Goal: Transaction & Acquisition: Purchase product/service

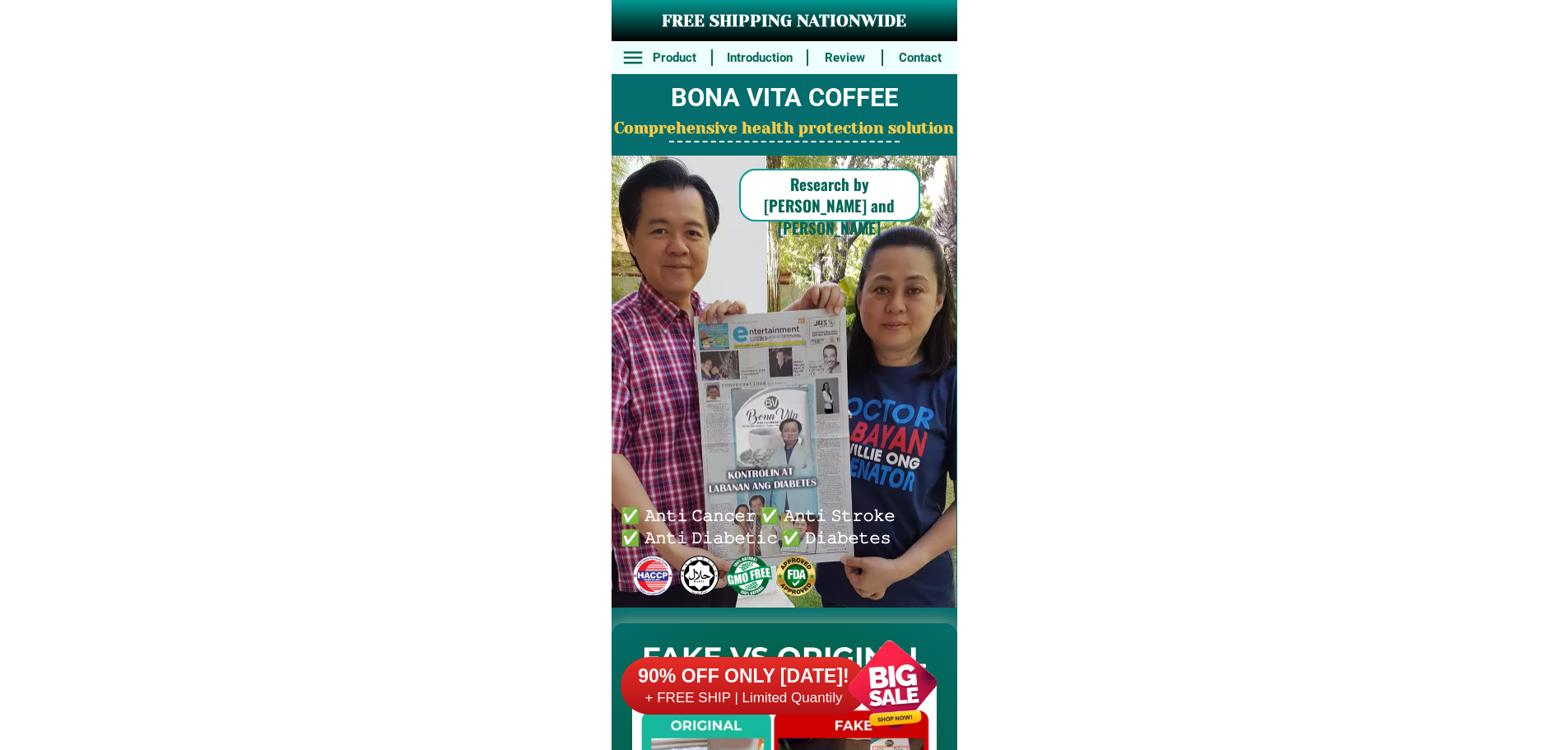
click at [890, 677] on div at bounding box center [892, 685] width 130 height 130
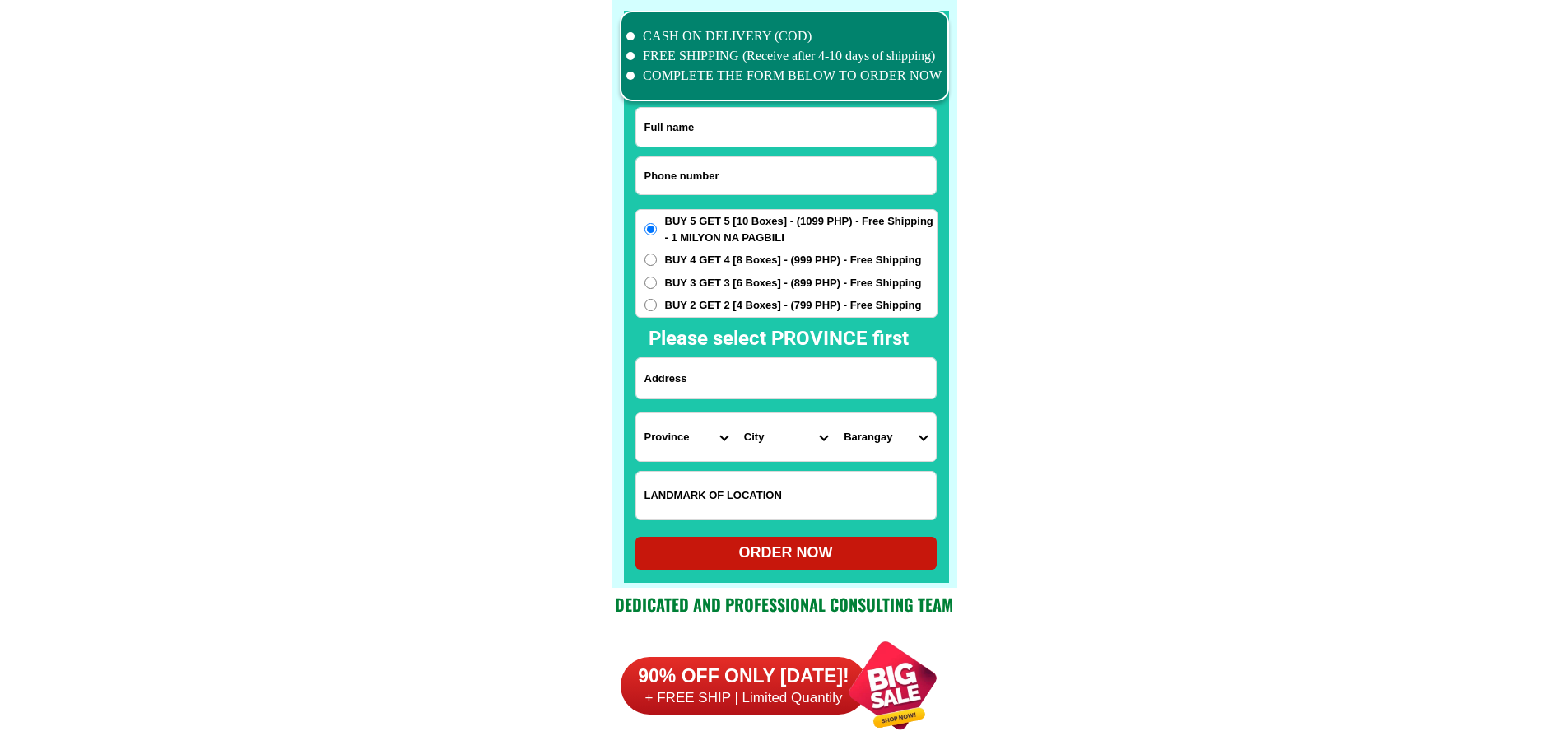
scroll to position [12795, 0]
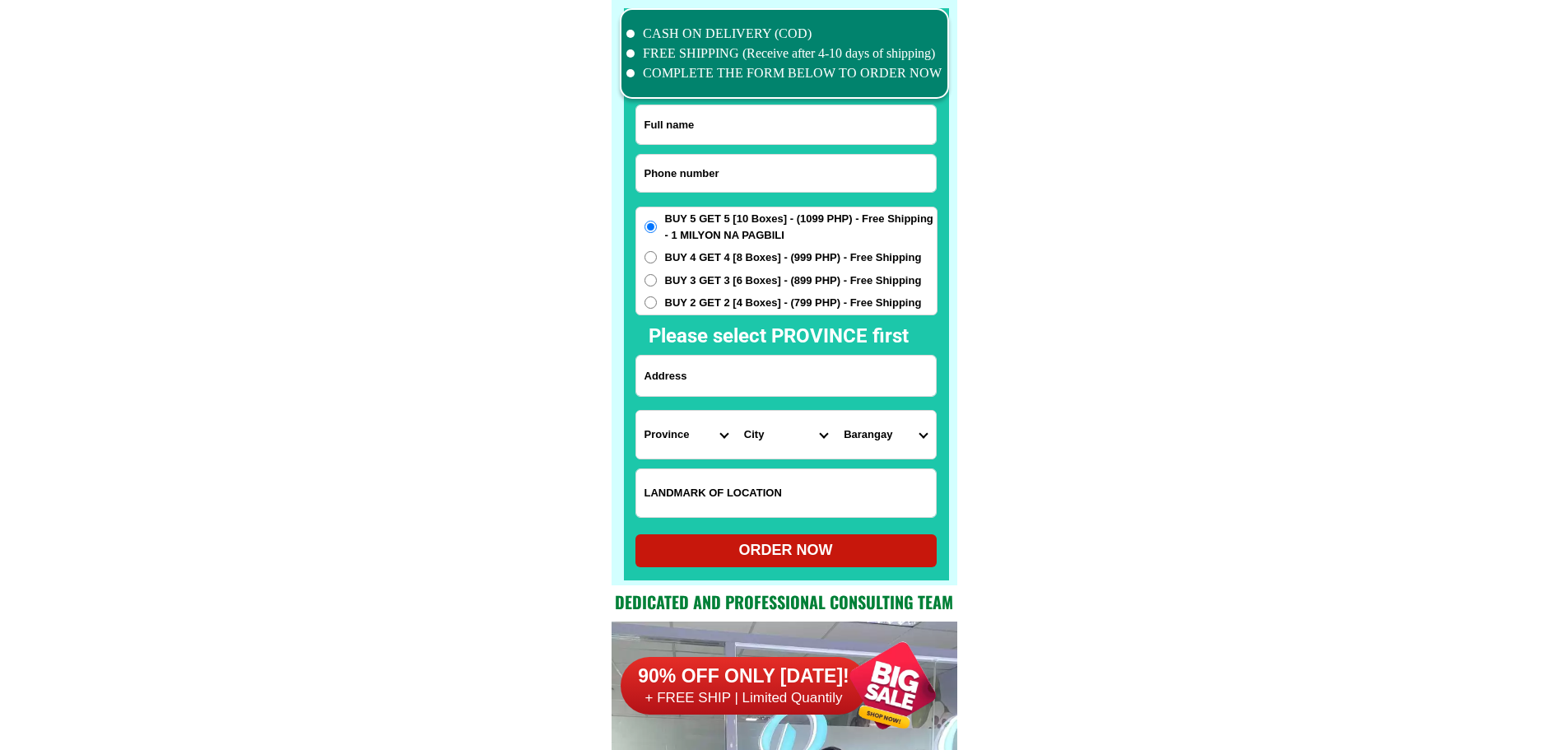
click at [766, 180] on input "Input phone_number" at bounding box center [786, 174] width 300 height 37
paste input "09268724903"
type input "09268724903"
click at [771, 122] on input "Input full_name" at bounding box center [786, 125] width 300 height 39
paste input "Cely ipanag"
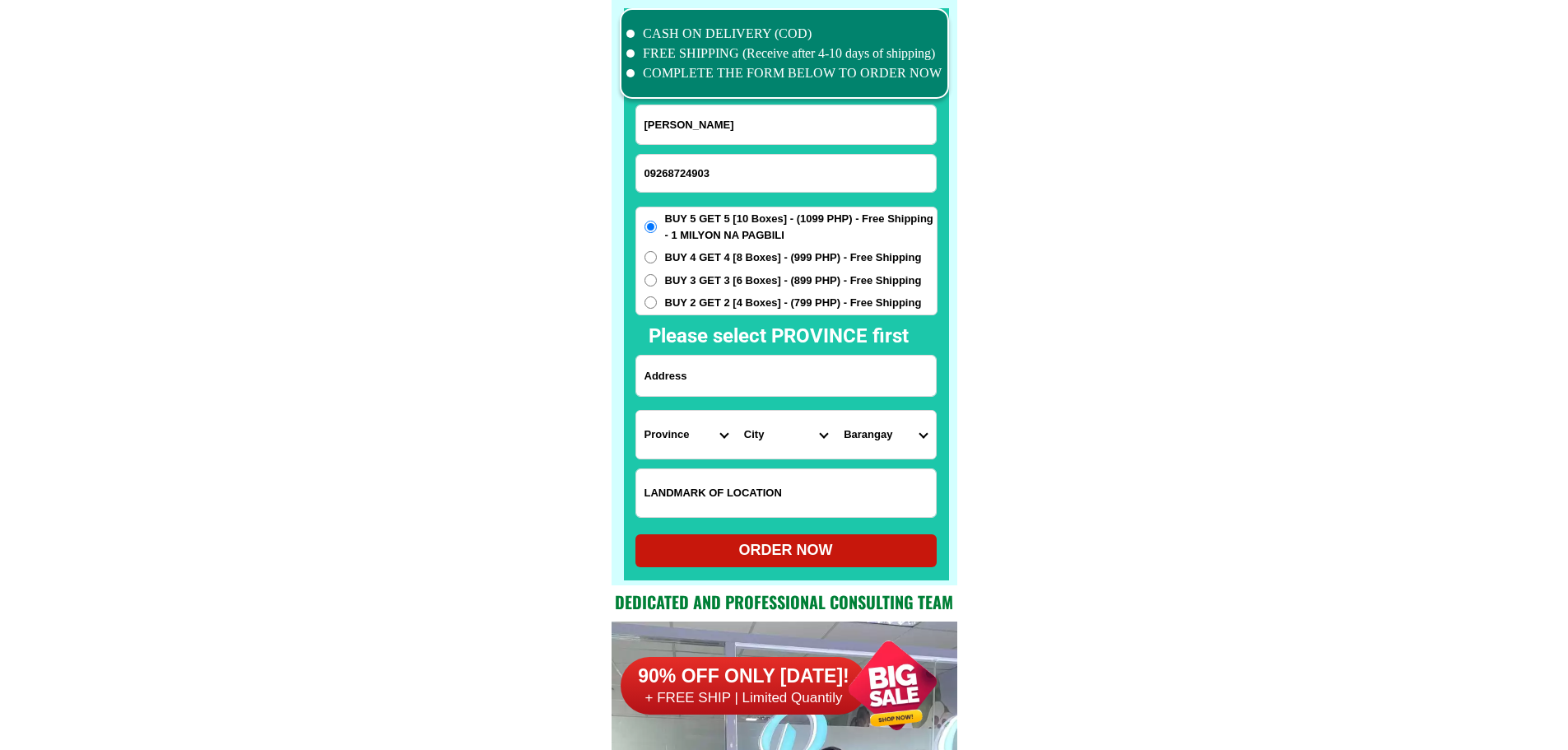
type input "Cely ipanag"
click at [862, 384] on input "Input address" at bounding box center [786, 375] width 300 height 41
paste input "L2 b5 ideal homes, bago aolaya,"
type input "L2 b5 ideal homes, bago aolaya,"
drag, startPoint x: 799, startPoint y: 504, endPoint x: 768, endPoint y: 491, distance: 33.6
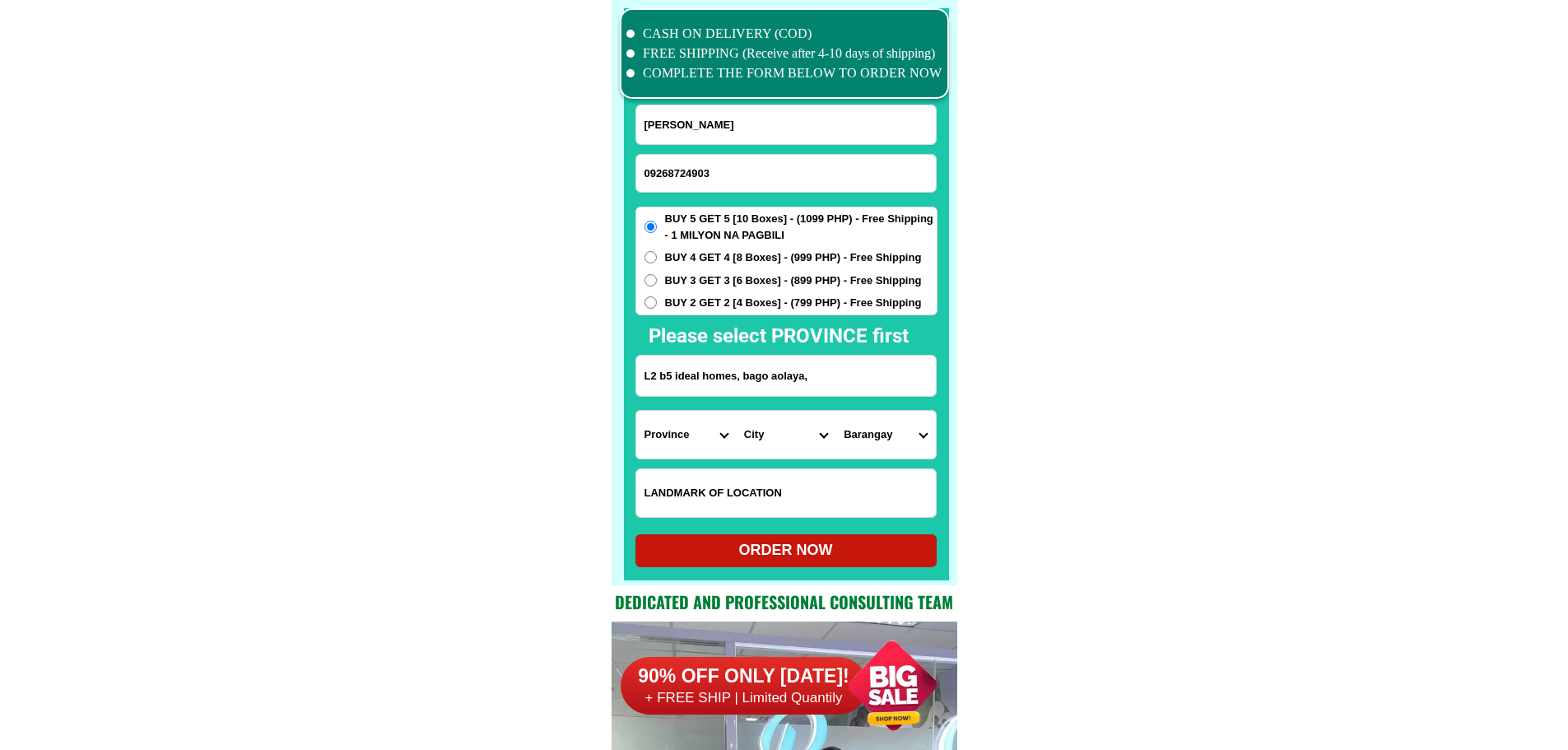
click at [799, 504] on input "Input LANDMARKOFLOCATION" at bounding box center [786, 493] width 300 height 48
paste input "Piodos store"
type input "Piodos store"
click at [680, 427] on select "Province Abra Agusan-del-norte Agusan-del-sur Aklan Albay Antique Apayao Aurora…" at bounding box center [686, 434] width 100 height 48
click at [684, 428] on select "Province Abra Agusan-del-norte Agusan-del-sur Aklan Albay Antique Apayao Aurora…" at bounding box center [686, 434] width 100 height 48
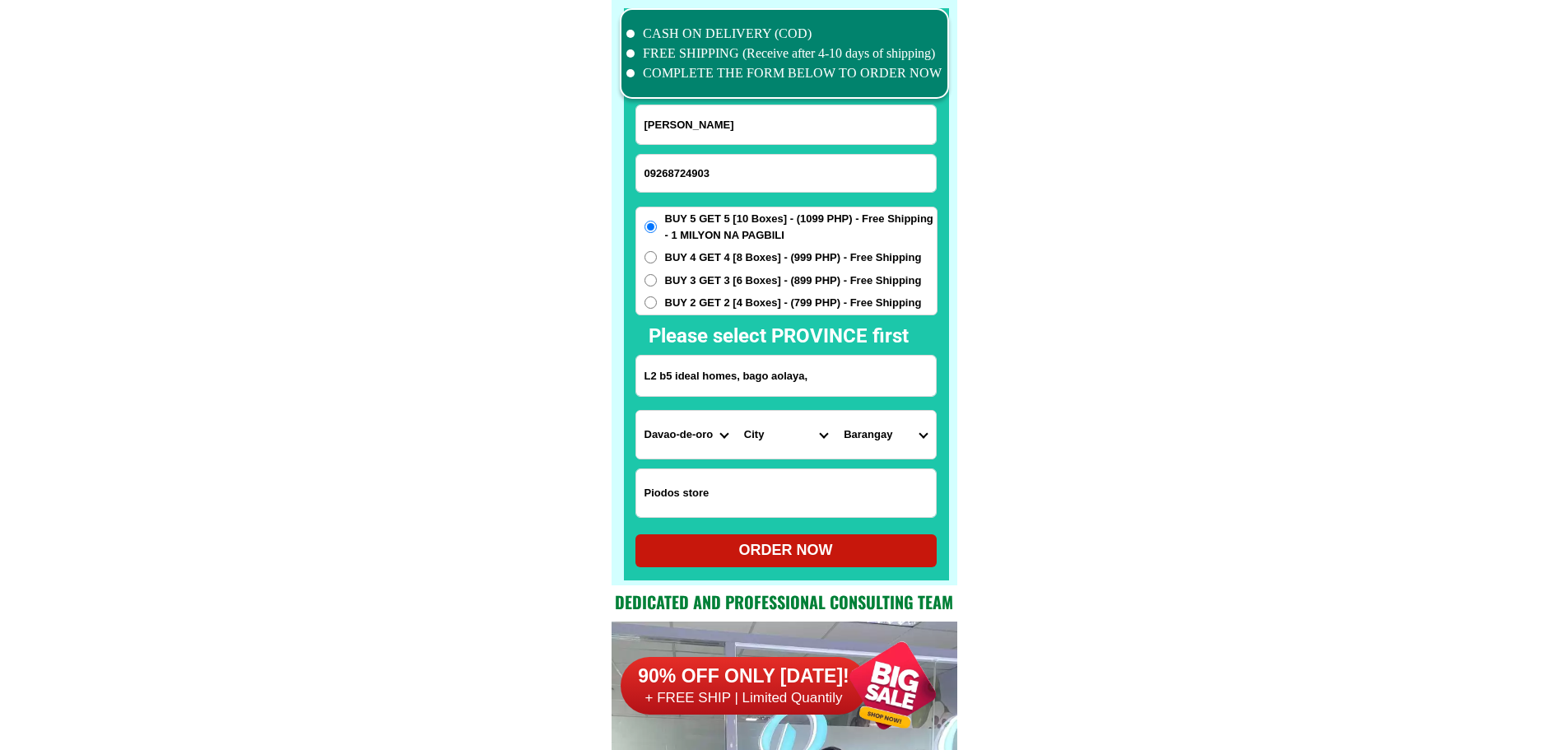
click at [684, 428] on select "Province Abra Agusan-del-norte Agusan-del-sur Aklan Albay Antique Apayao Aurora…" at bounding box center [686, 434] width 100 height 48
select select "63_738"
click at [792, 436] on select "City Bansalan Davao-city Davao-del-sur-hagonoy Davao-del-sur-magsaysay Davao-de…" at bounding box center [785, 434] width 100 height 48
select select "63_7387159"
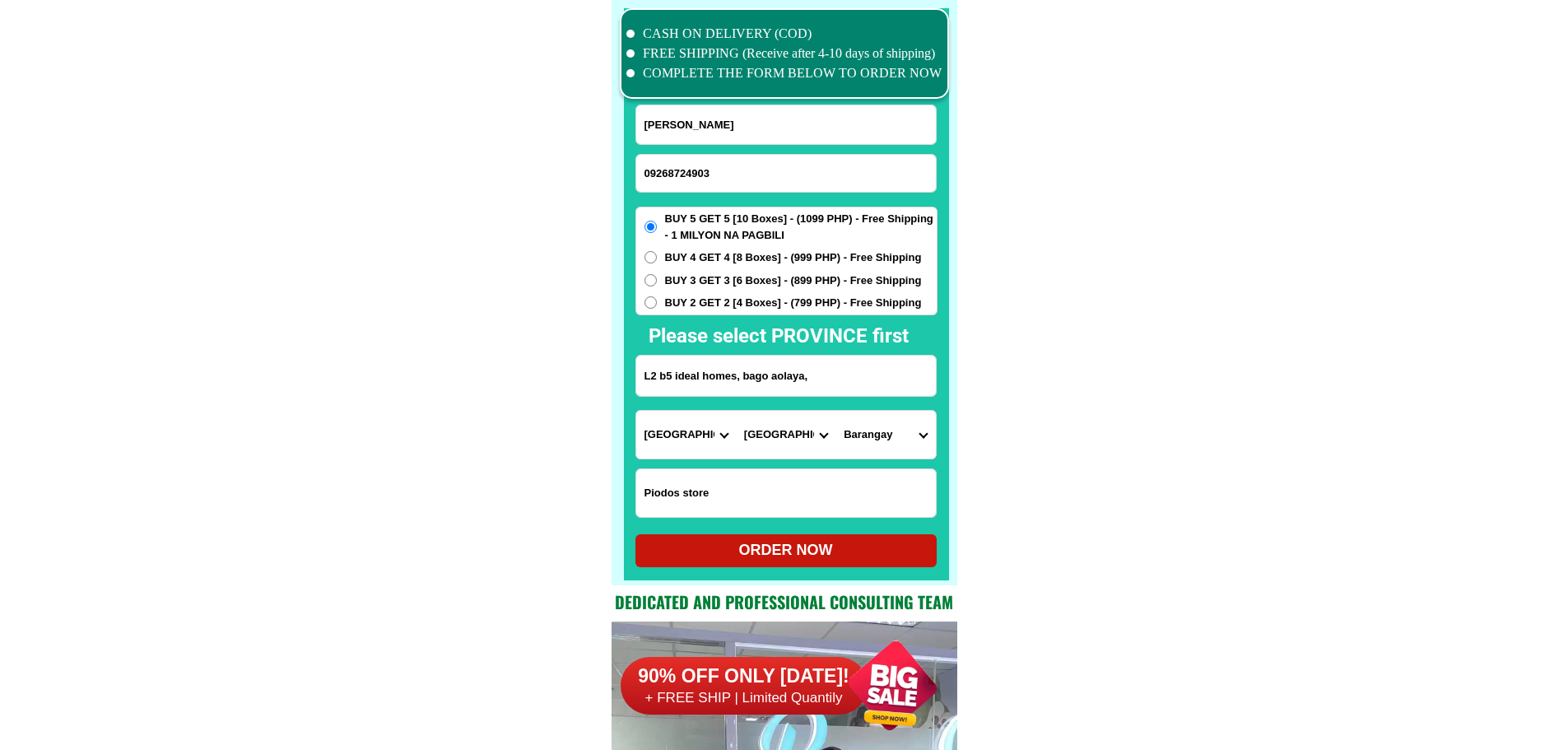
click at [893, 441] on select "Barangay Acacia Agdao Alambre Alejandra navarro (lasang) Alfonso angliongto sr.…" at bounding box center [885, 434] width 100 height 48
select select "63_73871597320"
click at [855, 578] on div at bounding box center [786, 293] width 325 height 572
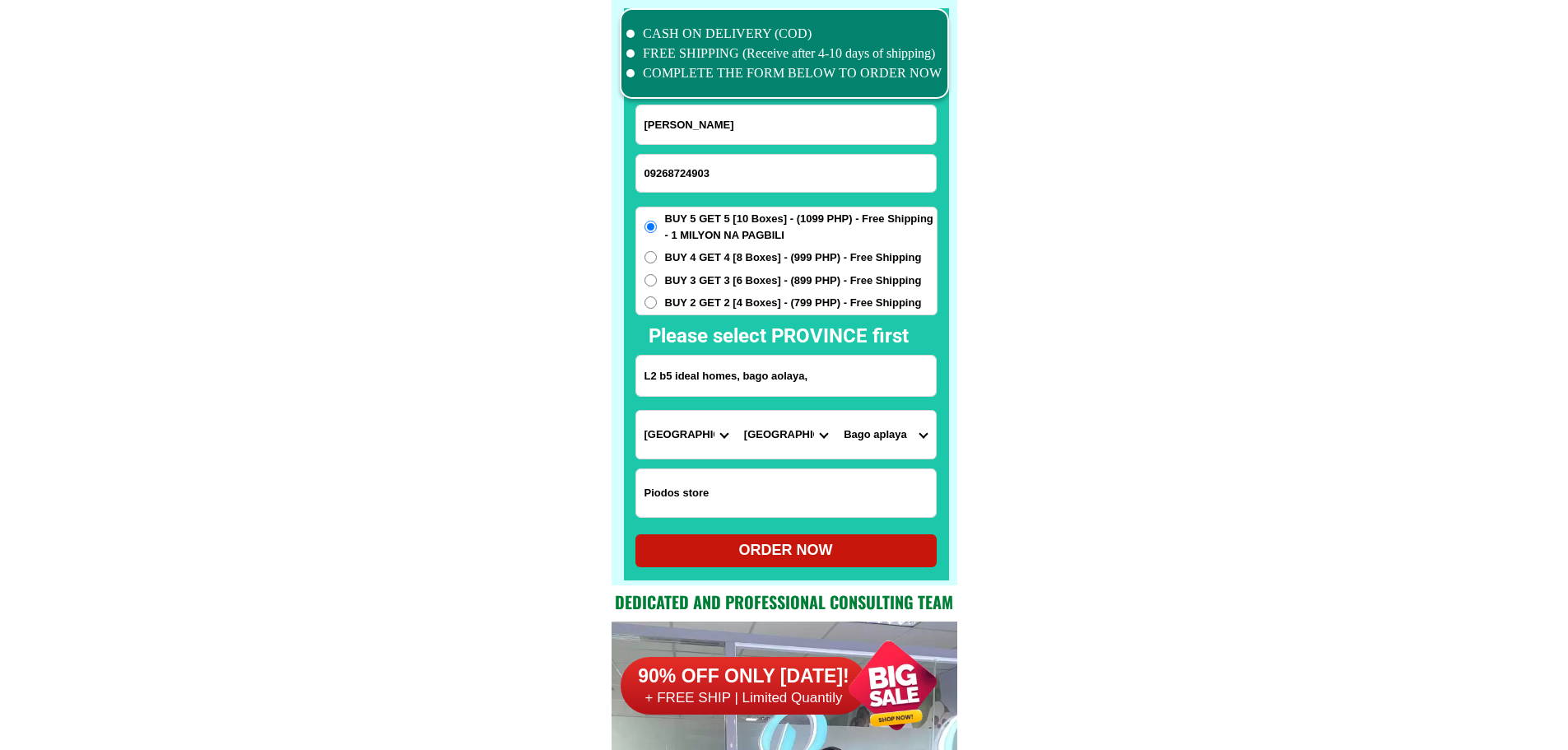
click at [852, 522] on form "Cely ipanag 09268724903 ORDER NOW L2 b5 ideal homes, bago aolaya, Province Abra…" at bounding box center [786, 336] width 302 height 463
click at [849, 541] on div "ORDER NOW" at bounding box center [786, 550] width 301 height 33
radio input "true"
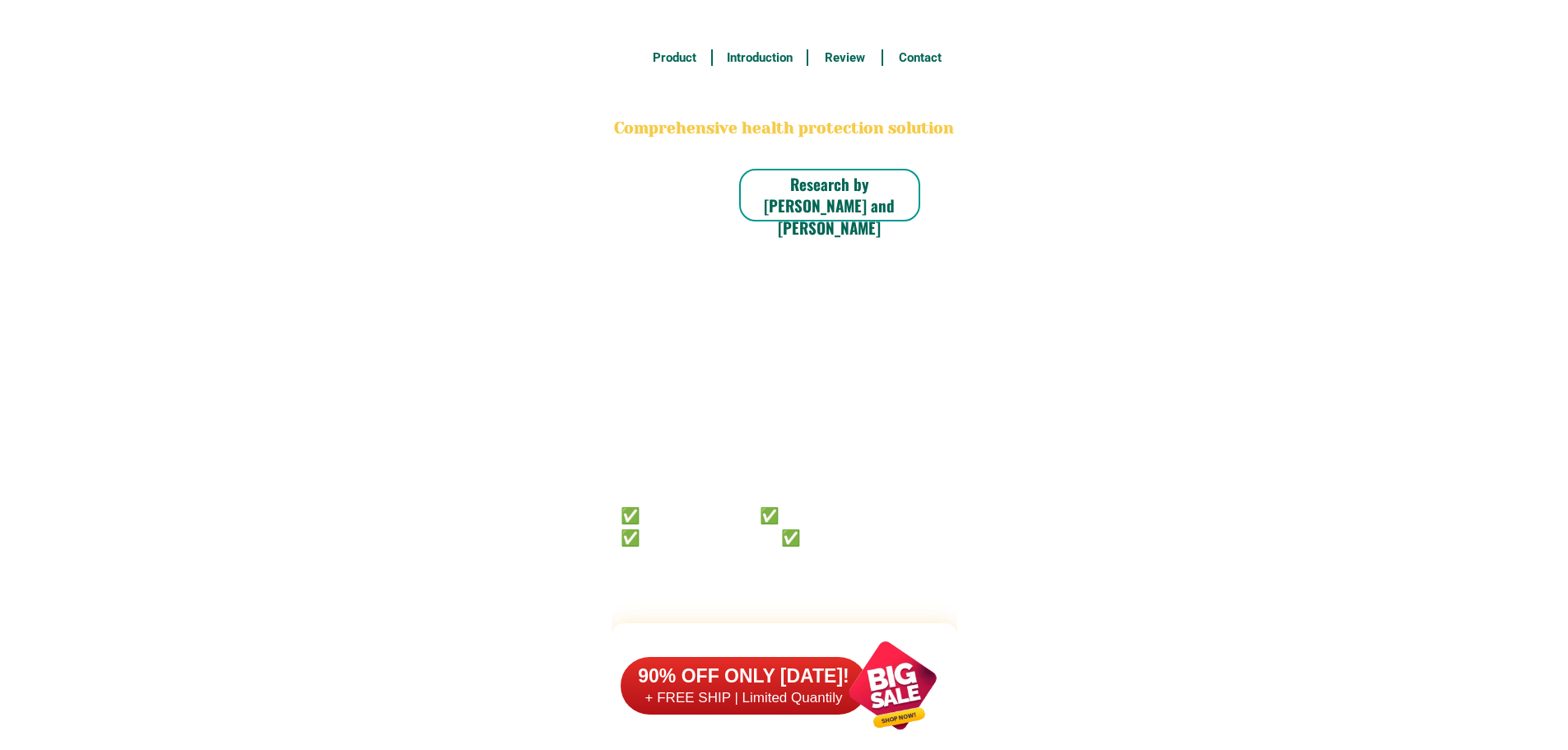
scroll to position [12795, 0]
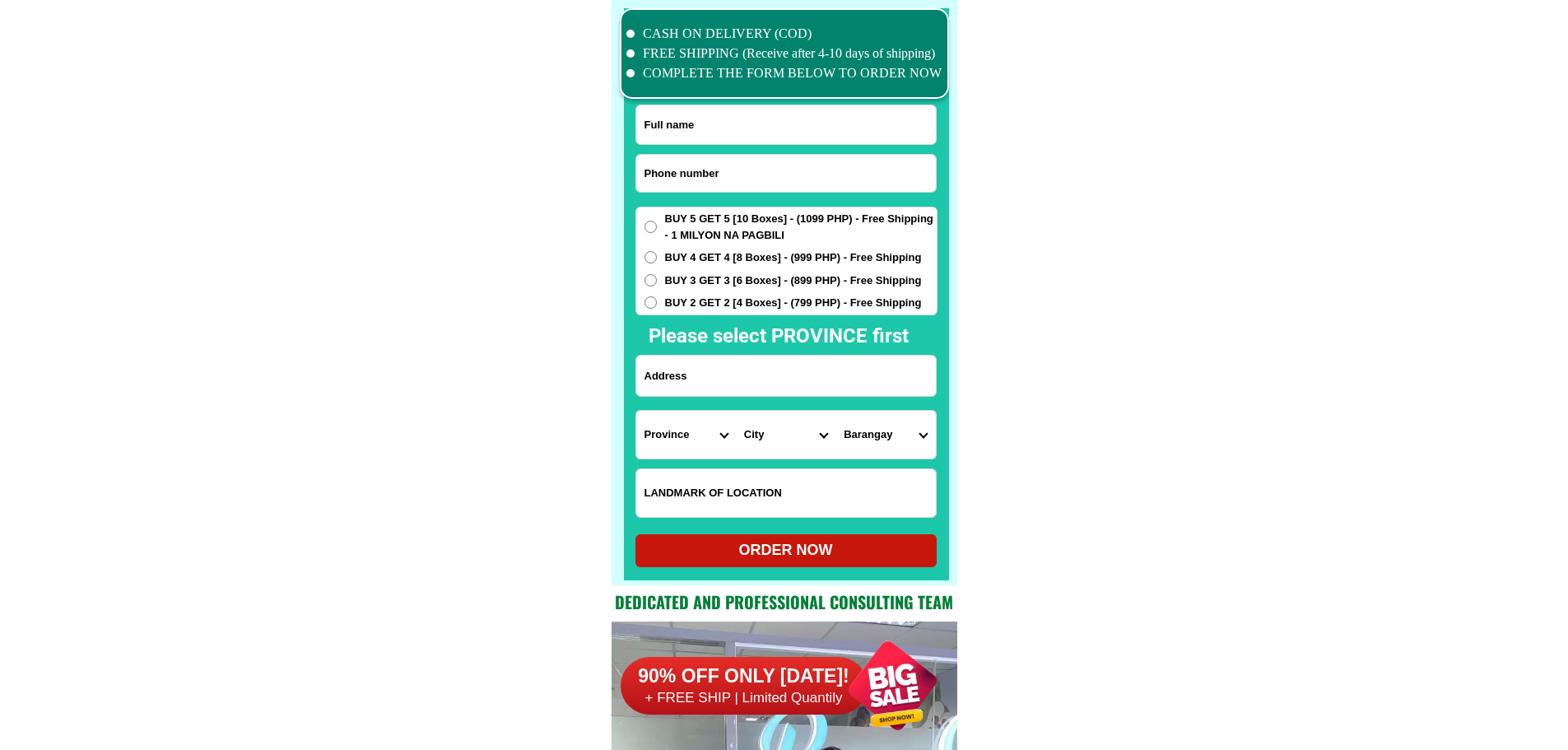
click at [783, 181] on input "Input phone_number" at bounding box center [786, 174] width 300 height 37
paste input "09203657266"
type input "09203657266"
click at [749, 121] on input "Input full_name" at bounding box center [786, 125] width 300 height 39
paste input "Vivian Donggaas"
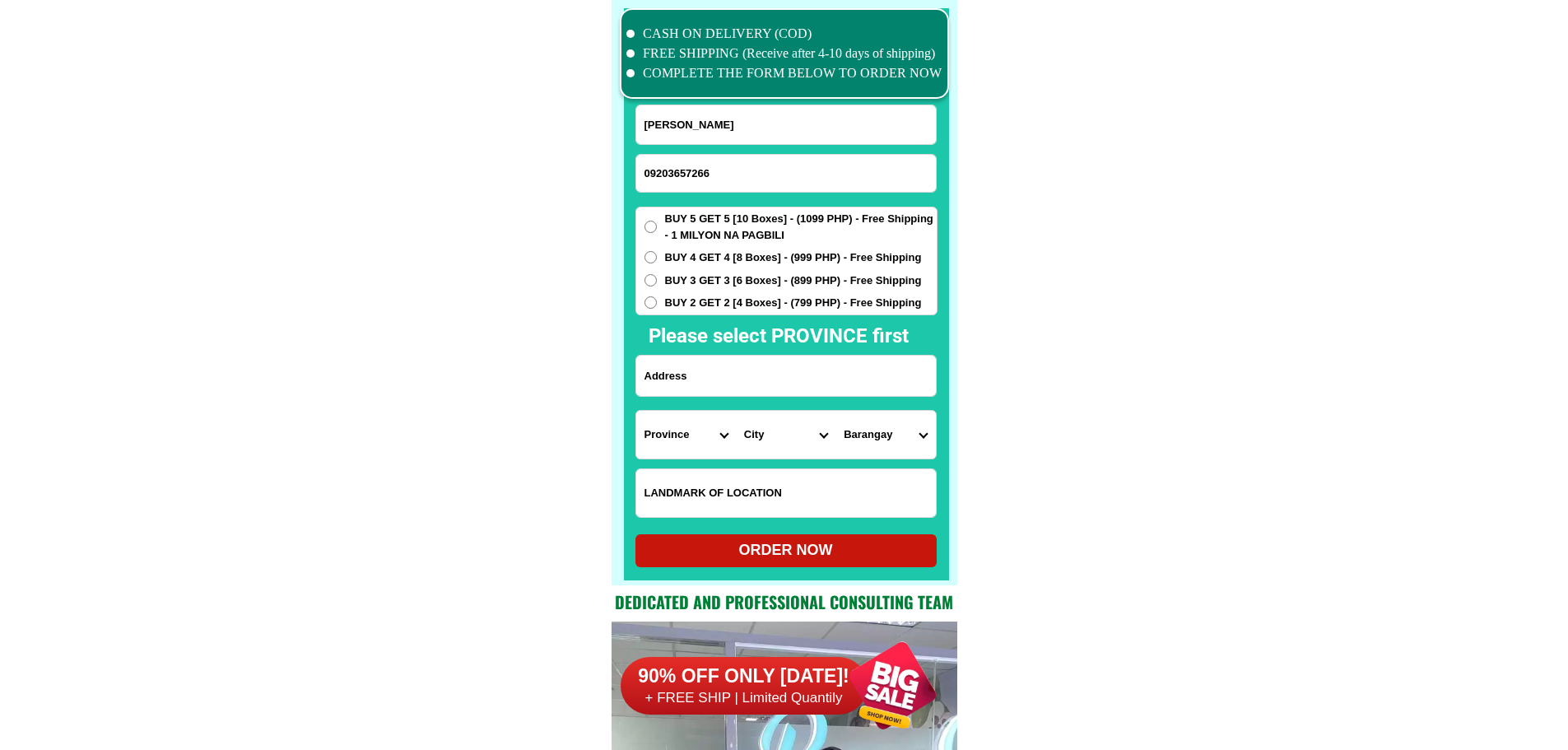
type input "Vivian Donggaas"
click at [770, 380] on input "Input address" at bounding box center [786, 375] width 300 height 41
paste input ""Km.47 Bonglo,Paoay Atok-2612,Benguet"
type input ""Km.47 Bonglo,Paoay Atok-2612,Benguet"
click at [671, 439] on select "Province Abra Agusan-del-norte Agusan-del-sur Aklan Albay Antique Apayao Aurora…" at bounding box center [686, 434] width 100 height 48
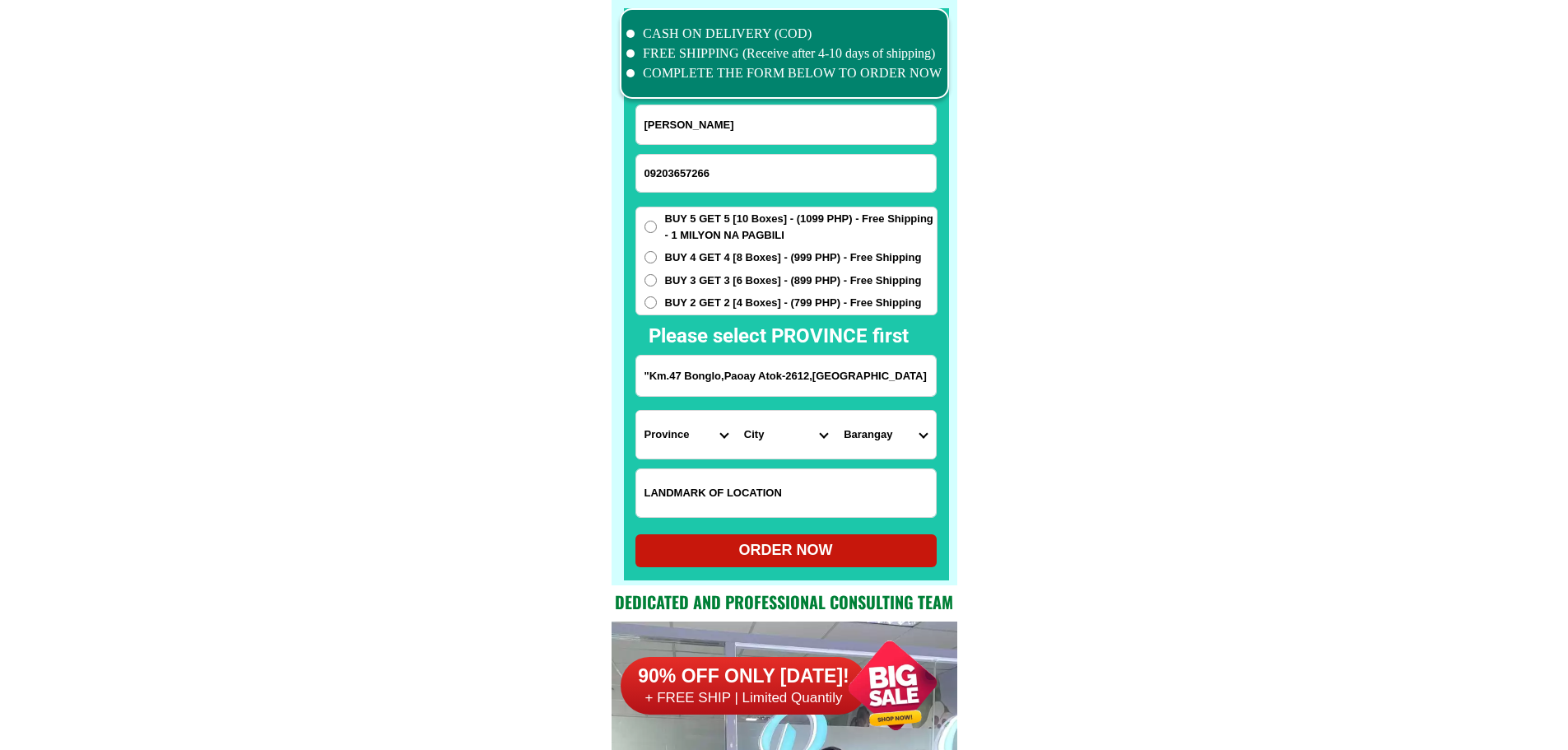
select select "63_695"
click at [804, 438] on select "City Atok Baguio-city Bakun Bokod Buguias Itogon Kabayan Kapangan Kibungan La-t…" at bounding box center [785, 434] width 100 height 48
select select "63_6957510"
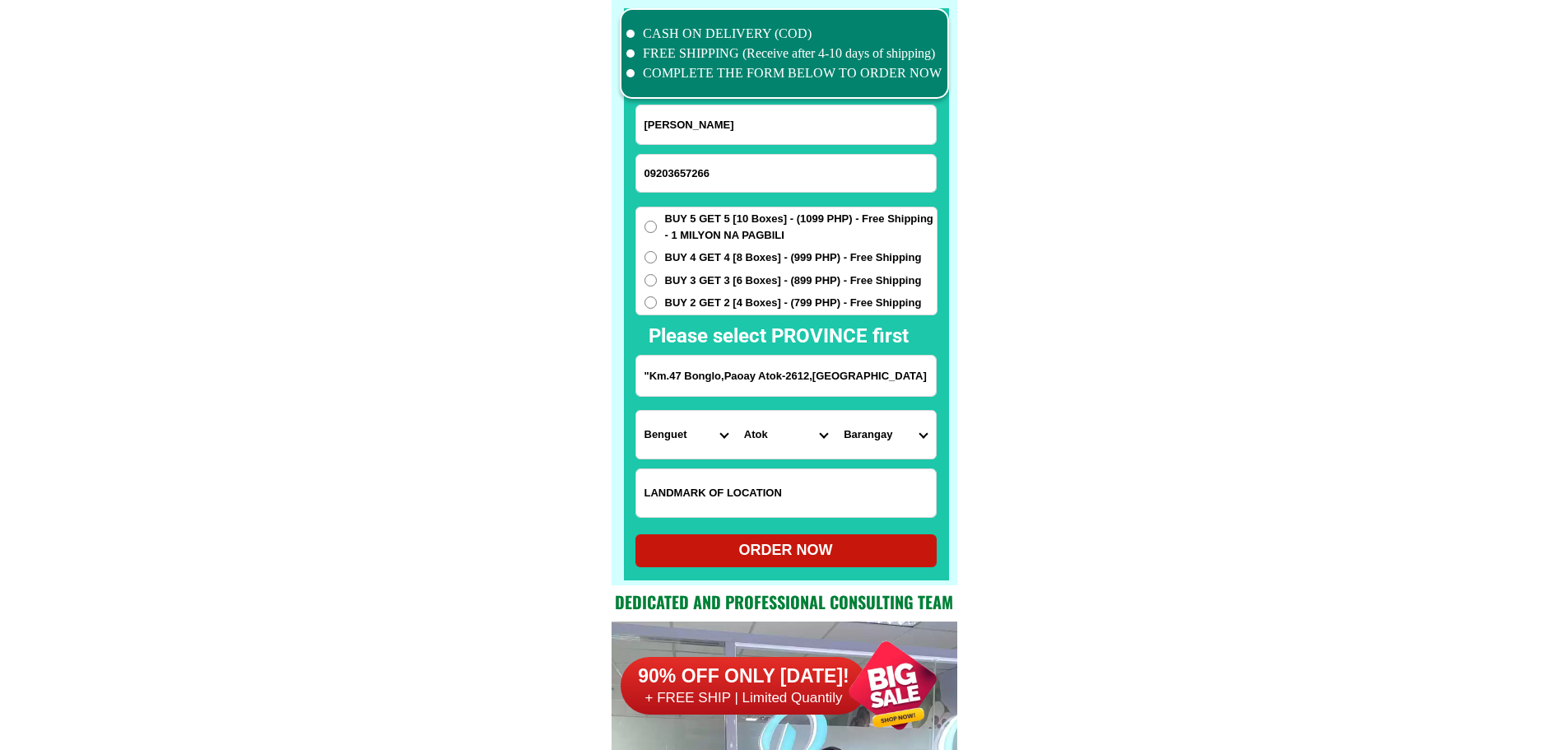
click at [884, 421] on select "Barangay Abiang Caliking Cattubo Naguey Paoay Pasdong Poblacion Topdac" at bounding box center [885, 434] width 100 height 48
select select "63_695751062373"
drag, startPoint x: 768, startPoint y: 557, endPoint x: 690, endPoint y: 232, distance: 334.2
click at [724, 367] on form "Vivian Donggaas 09203657266 ORDER NOW "Km.47 Bonglo,Paoay Atok-2612,Benguet Pro…" at bounding box center [786, 336] width 302 height 463
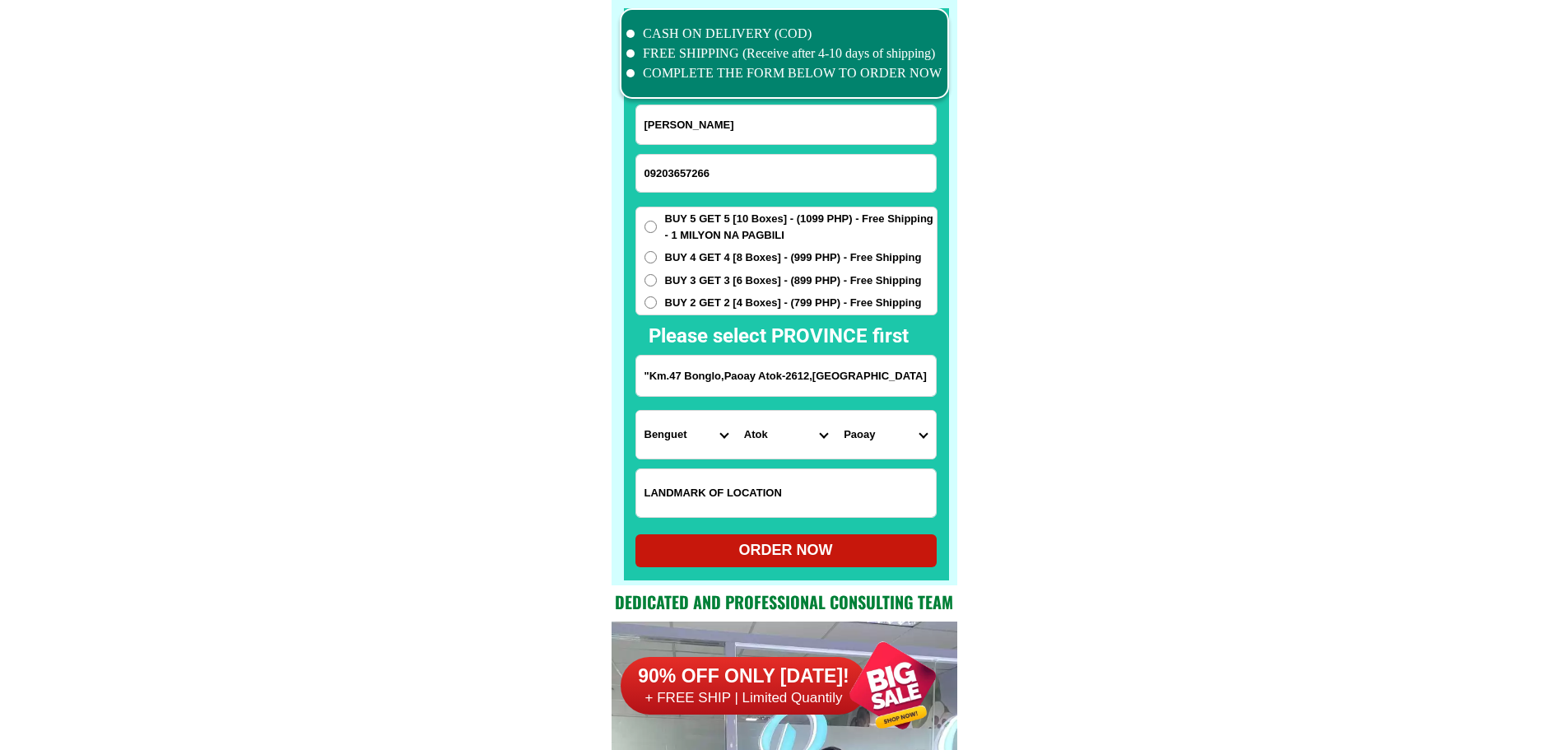
click at [707, 226] on span "BUY 5 GET 5 [10 Boxes] - (1099 PHP) - Free Shipping - 1 MILYON NA PAGBILI" at bounding box center [801, 226] width 271 height 32
click at [657, 226] on input "BUY 5 GET 5 [10 Boxes] - (1099 PHP) - Free Shipping - 1 MILYON NA PAGBILI" at bounding box center [650, 226] width 12 height 12
click at [760, 559] on div "ORDER NOW" at bounding box center [786, 550] width 301 height 22
radio input "true"
